Goal: Transaction & Acquisition: Purchase product/service

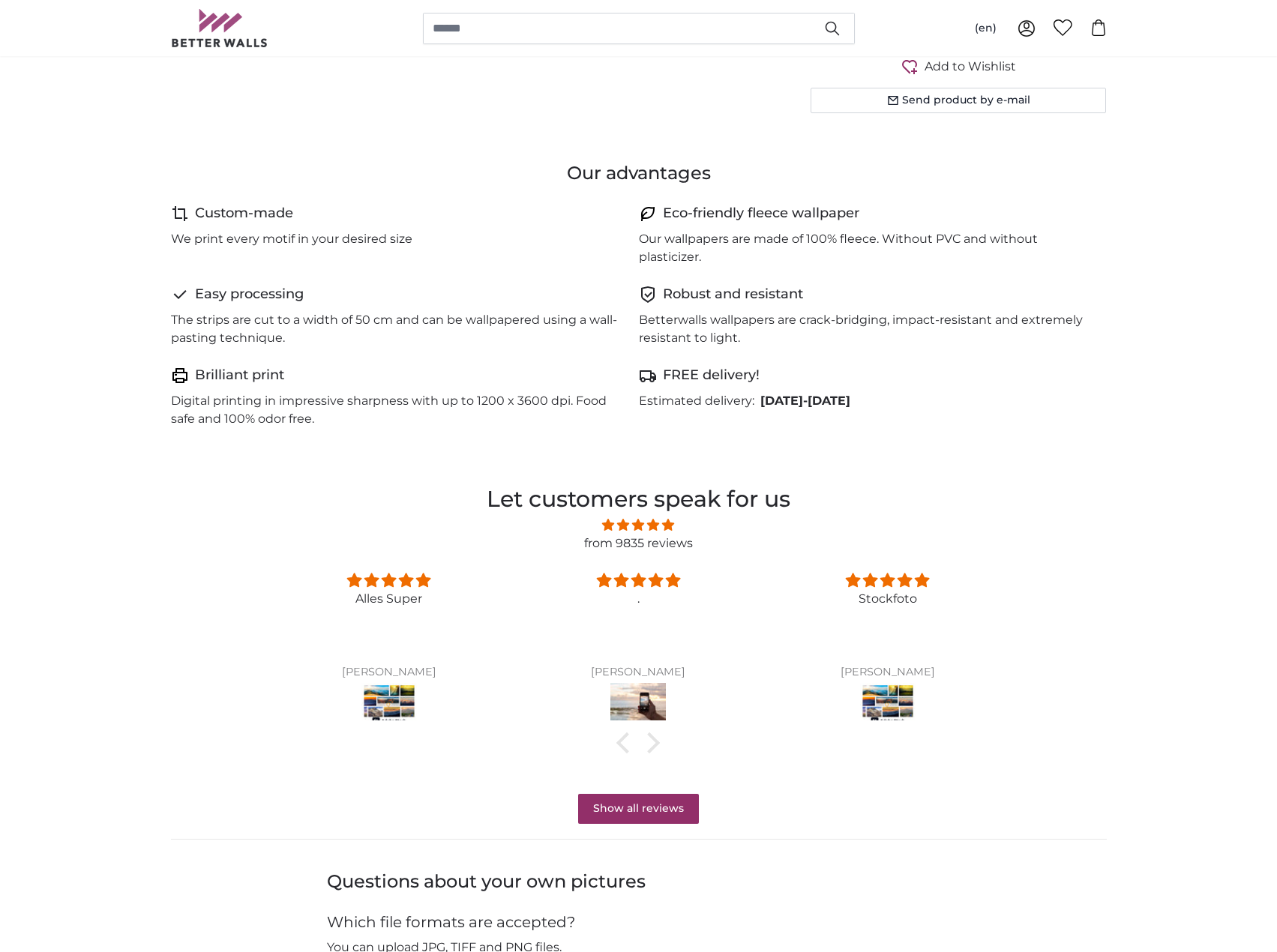
scroll to position [600, 0]
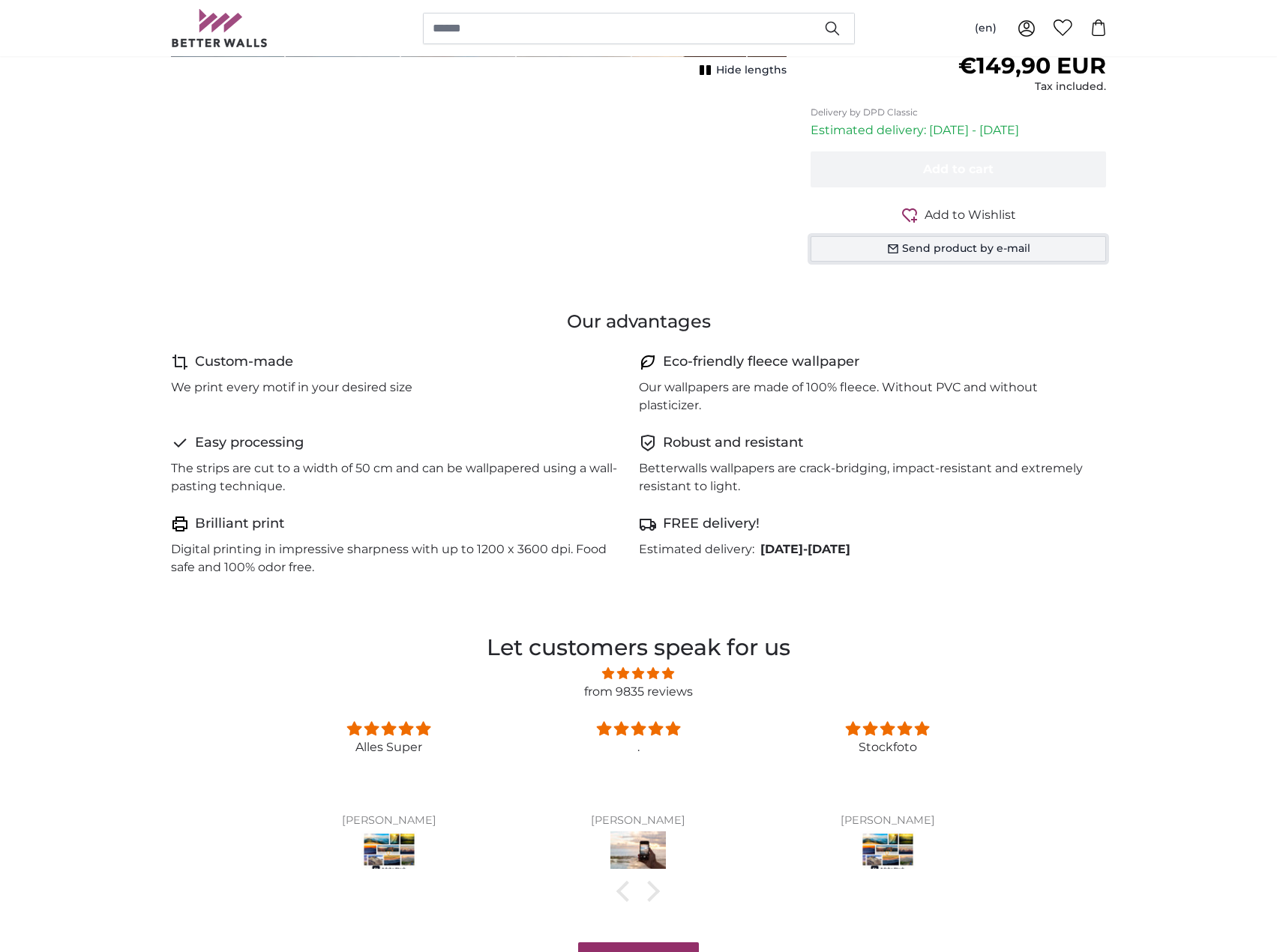
click at [899, 242] on button "Send product by e-mail" at bounding box center [958, 249] width 296 height 25
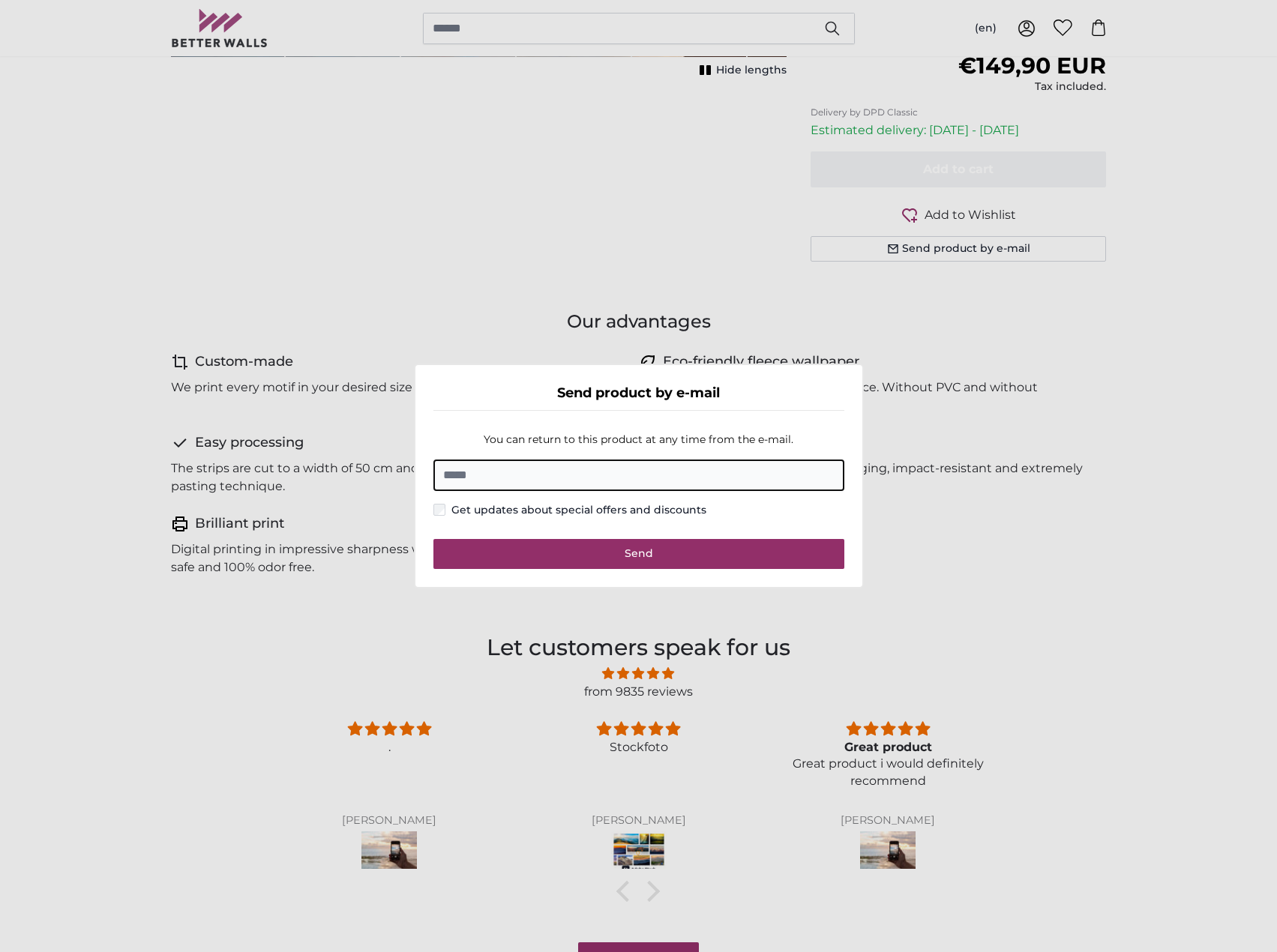
click at [864, 576] on dialog "Send product by e-mail You can return to this product at any time from the e-ma…" at bounding box center [639, 476] width 450 height 225
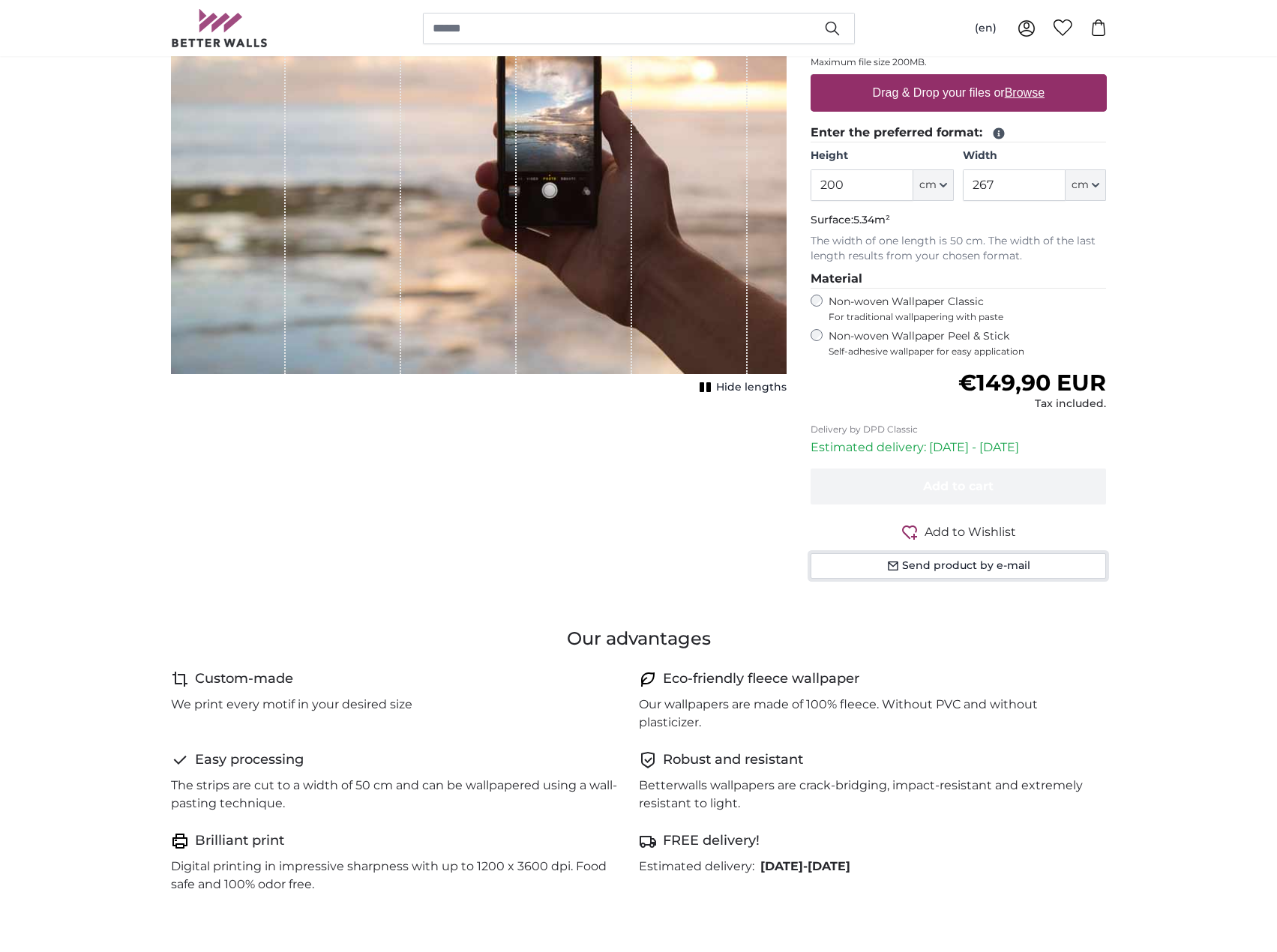
scroll to position [150, 0]
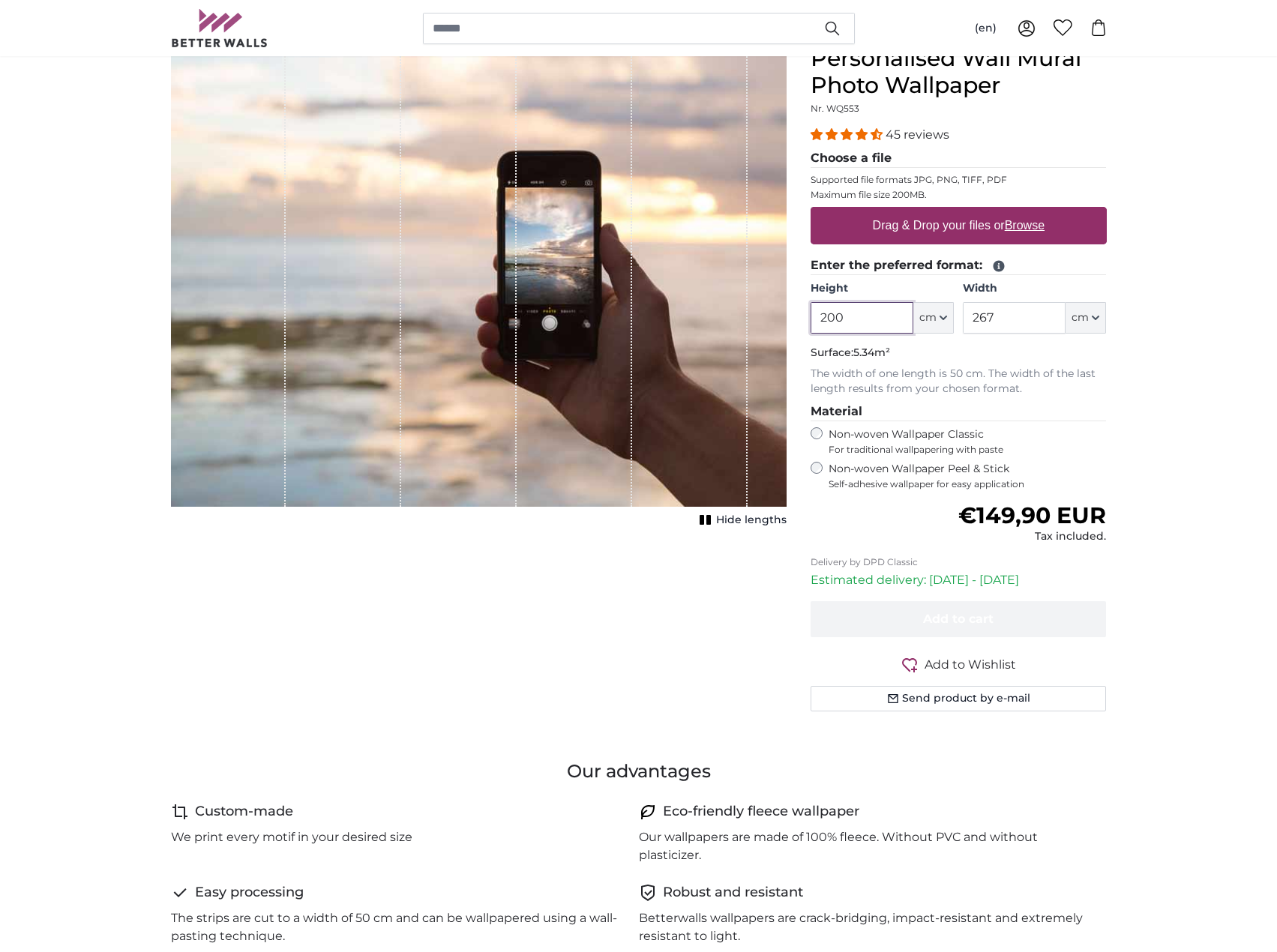
click at [884, 323] on input "200" at bounding box center [861, 318] width 103 height 32
click at [1024, 310] on input "267" at bounding box center [1013, 318] width 103 height 32
click at [861, 312] on input "221" at bounding box center [861, 318] width 103 height 32
type input "243"
click at [1006, 321] on input "267" at bounding box center [1013, 318] width 103 height 32
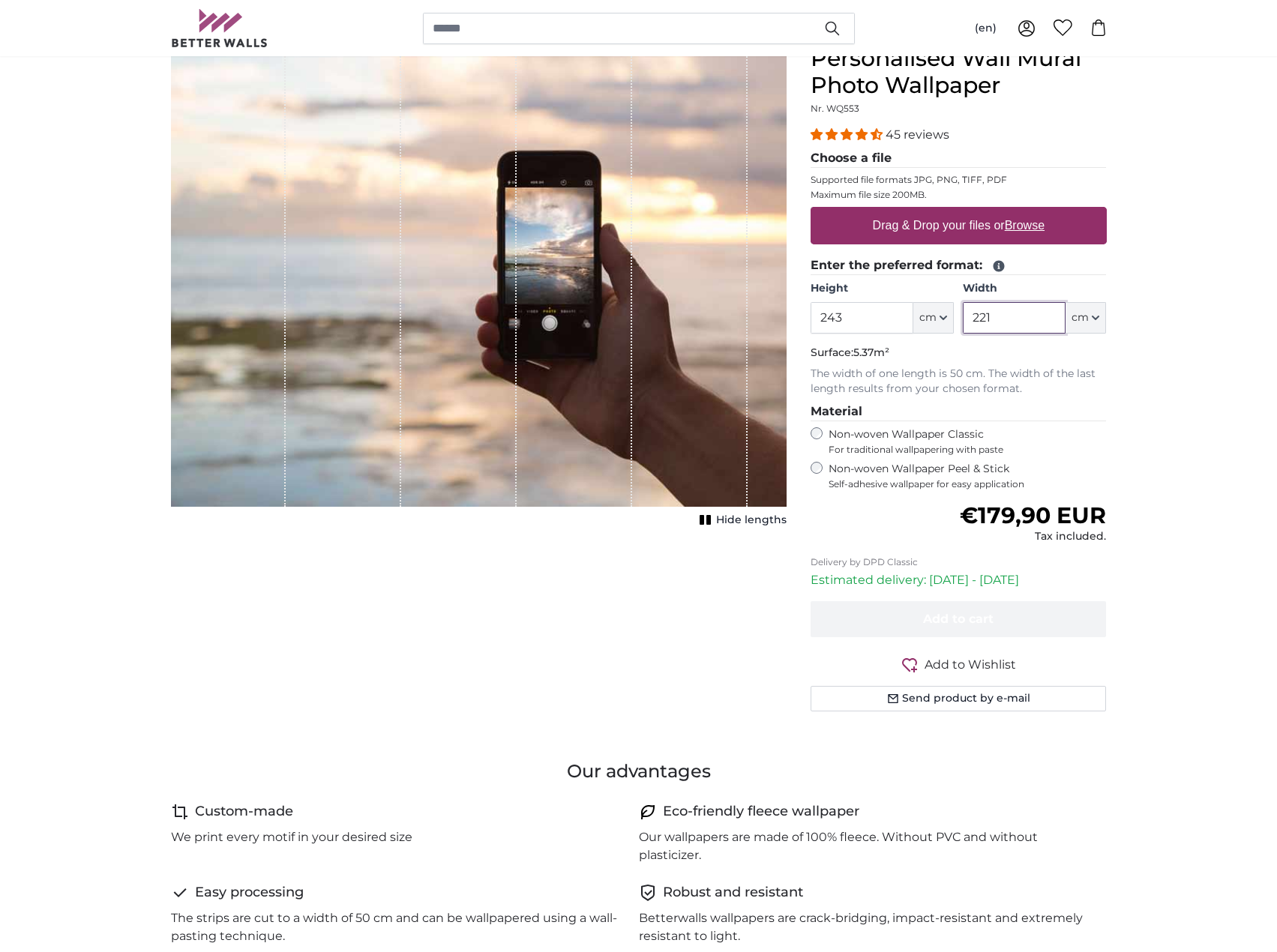
type input "221"
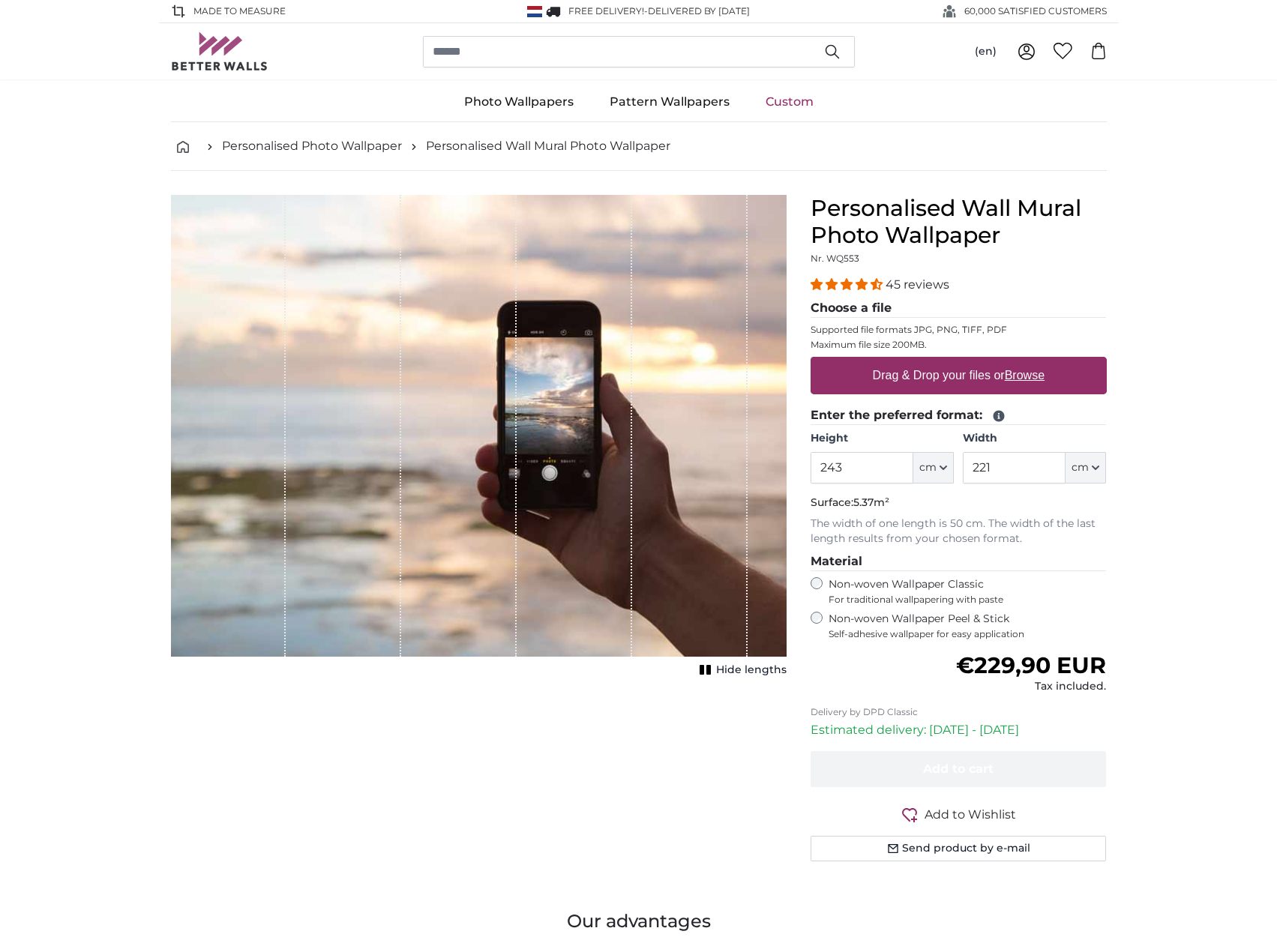
click at [762, 669] on span "Hide lengths" at bounding box center [751, 670] width 70 height 15
click at [762, 669] on span "Show lengths" at bounding box center [748, 670] width 76 height 15
click at [489, 782] on div "Cancel Crop image Hide lengths" at bounding box center [479, 547] width 640 height 703
